Goal: Find specific page/section: Find specific page/section

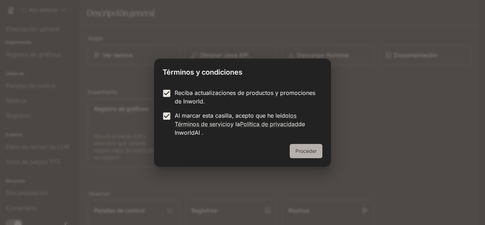
click at [299, 149] on font "Proceder" at bounding box center [306, 151] width 21 height 6
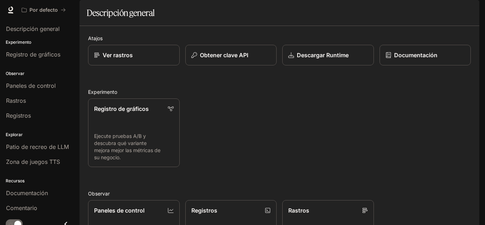
click at [158, 20] on div "Descripción general" at bounding box center [280, 13] width 386 height 14
click at [125, 59] on font "Ver rastros" at bounding box center [117, 55] width 31 height 7
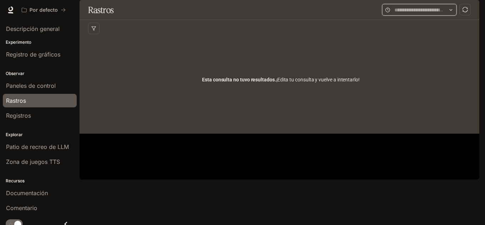
click at [414, 14] on input "text" at bounding box center [420, 10] width 50 height 8
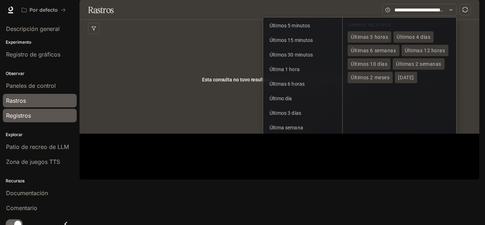
click at [20, 114] on font "Registros" at bounding box center [18, 115] width 25 height 7
